Goal: Check status: Check status

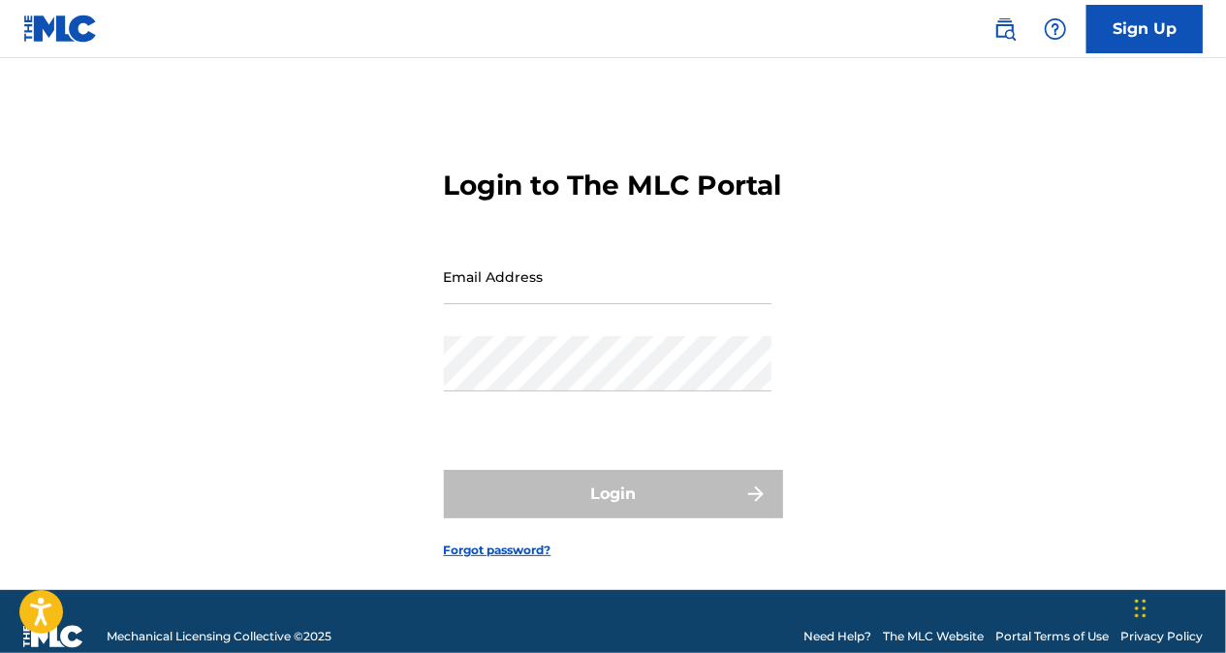
click at [586, 304] on input "Email Address" at bounding box center [608, 276] width 328 height 55
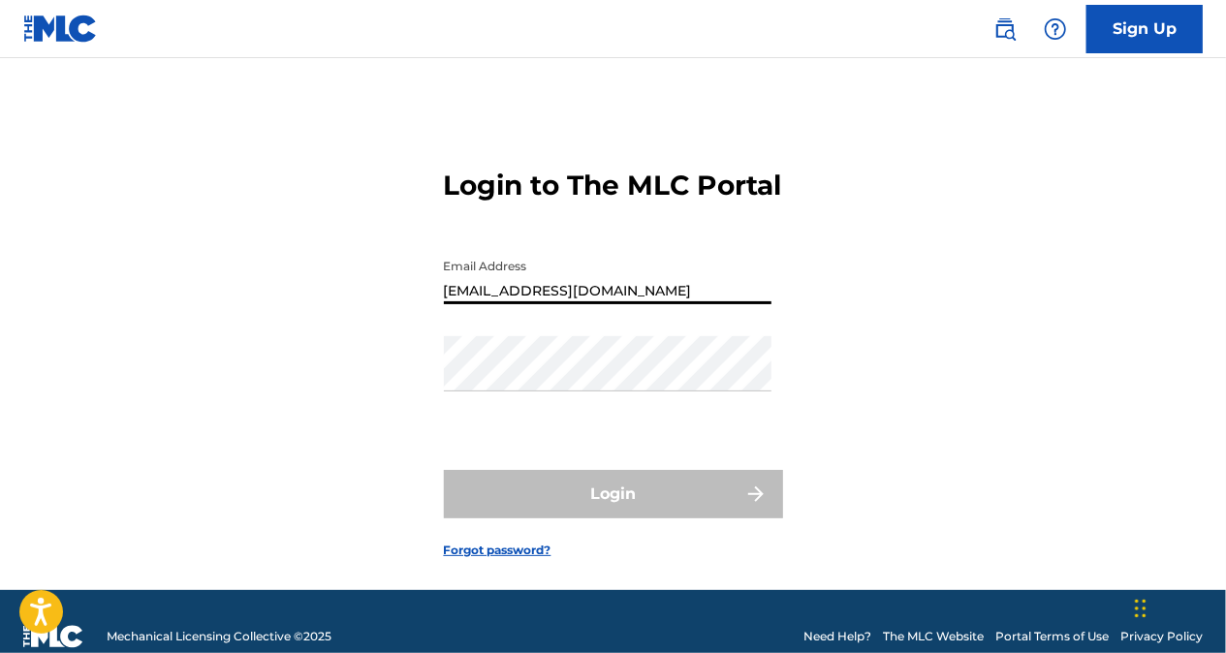
type input "[EMAIL_ADDRESS][DOMAIN_NAME]"
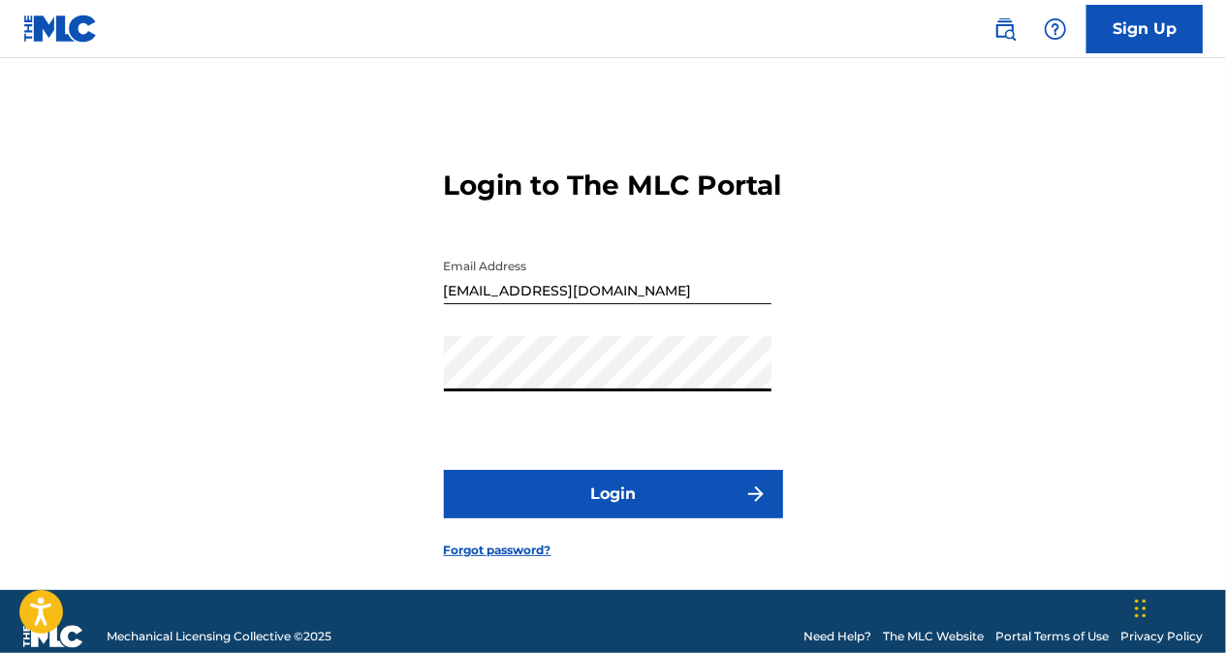
click at [585, 519] on button "Login" at bounding box center [613, 494] width 339 height 48
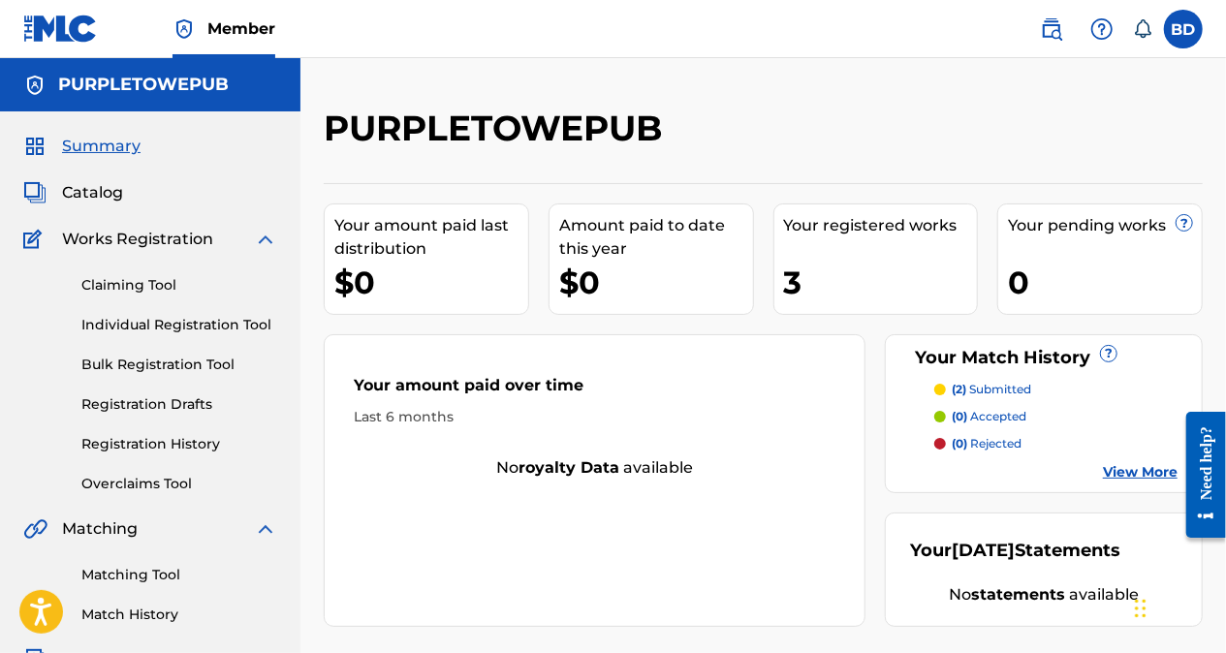
click at [886, 266] on div "3" at bounding box center [881, 283] width 194 height 44
click at [1132, 477] on link "View More" at bounding box center [1140, 472] width 75 height 20
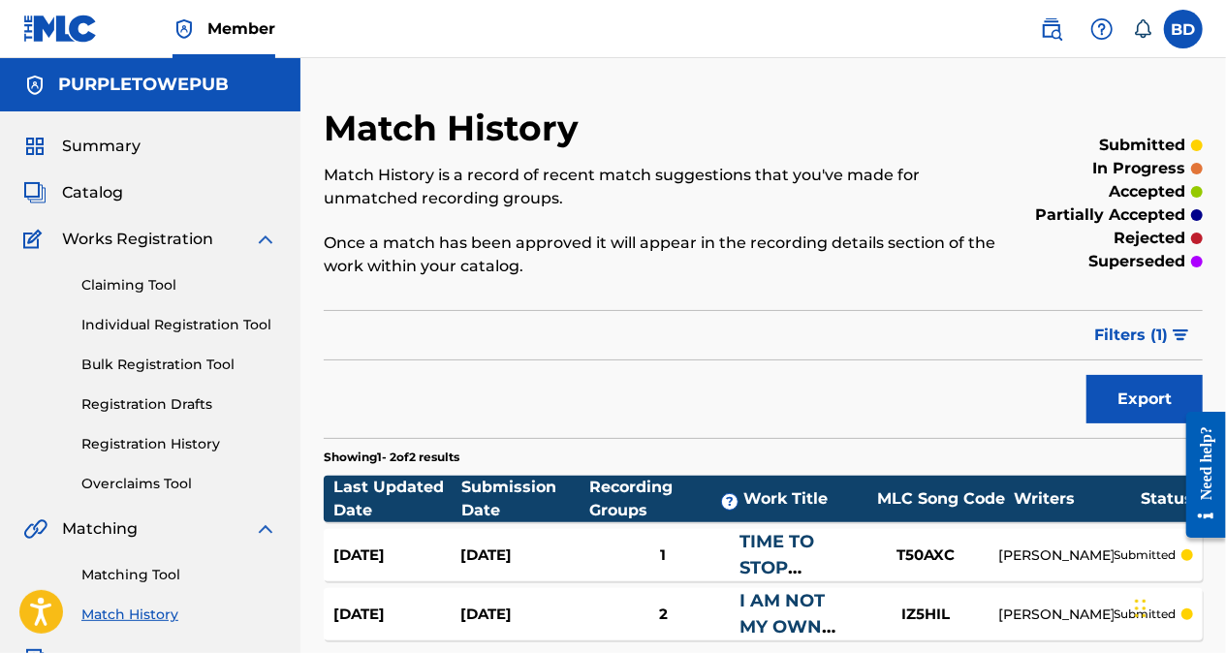
click at [1223, 206] on div "Match History Match History is a record of recent match suggestions that you've…" at bounding box center [763, 608] width 926 height 1002
click at [1190, 23] on label at bounding box center [1183, 29] width 39 height 39
click at [1184, 29] on input "BD [PERSON_NAME] [EMAIL_ADDRESS][DOMAIN_NAME] Notification Preferences Profile …" at bounding box center [1184, 29] width 0 height 0
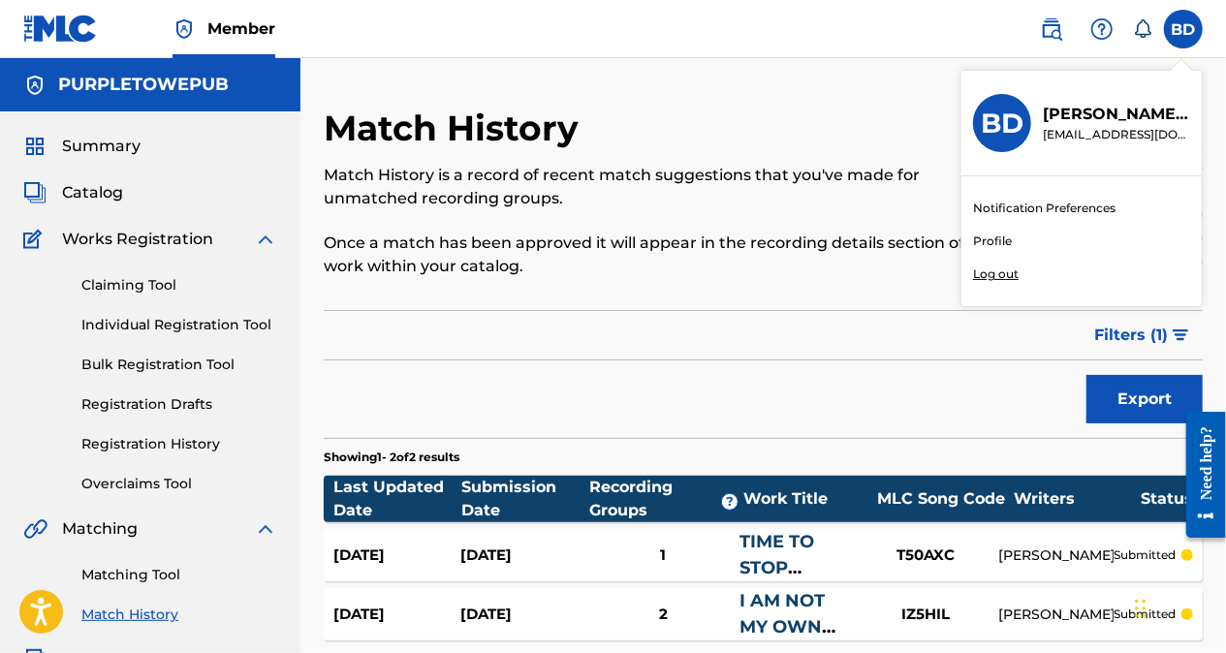
click at [1000, 272] on div "Member BD BD [PERSON_NAME] [PERSON_NAME][EMAIL_ADDRESS][DOMAIN_NAME] Notificati…" at bounding box center [613, 601] width 1226 height 1202
